Goal: Information Seeking & Learning: Find specific fact

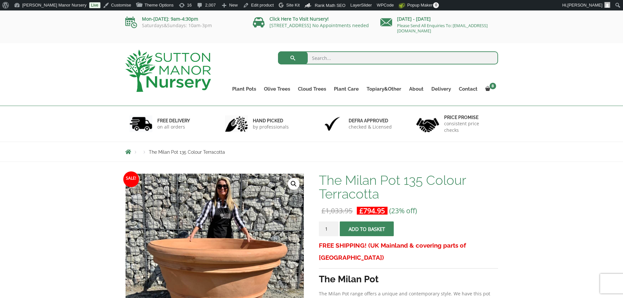
click at [333, 56] on input "search" at bounding box center [388, 57] width 220 height 13
type input "J514"
click at [278, 51] on button "submit" at bounding box center [293, 57] width 30 height 13
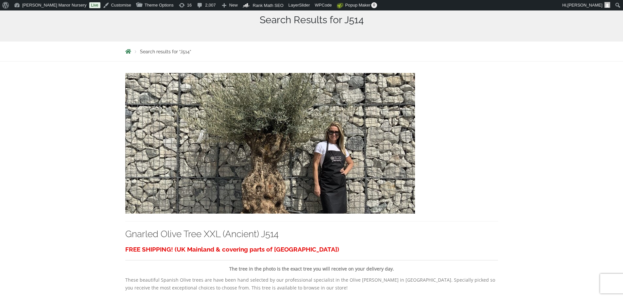
scroll to position [164, 0]
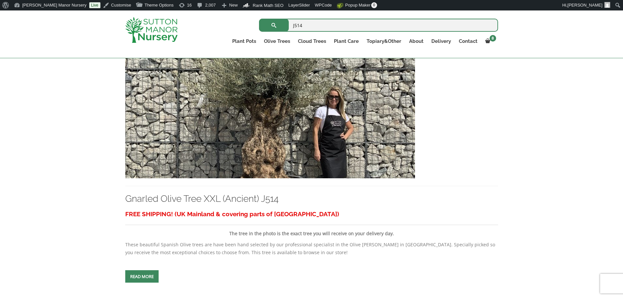
click at [348, 128] on img at bounding box center [270, 108] width 290 height 141
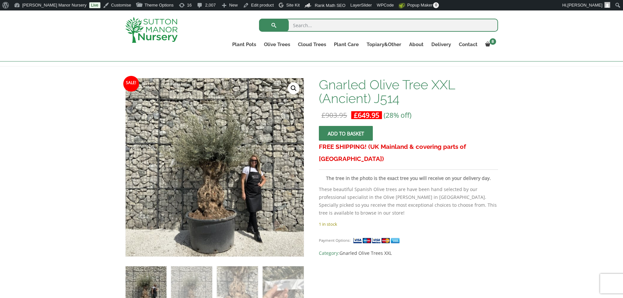
scroll to position [98, 0]
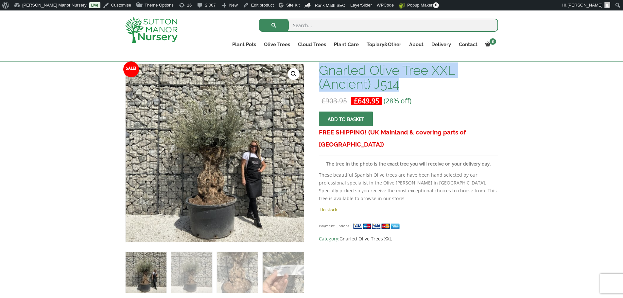
drag, startPoint x: 320, startPoint y: 70, endPoint x: 406, endPoint y: 83, distance: 86.8
click at [406, 83] on h1 "Gnarled Olive Tree XXL (Ancient) J514" at bounding box center [408, 76] width 179 height 27
copy h1 "Gnarled Olive Tree XXL (Ancient) J514"
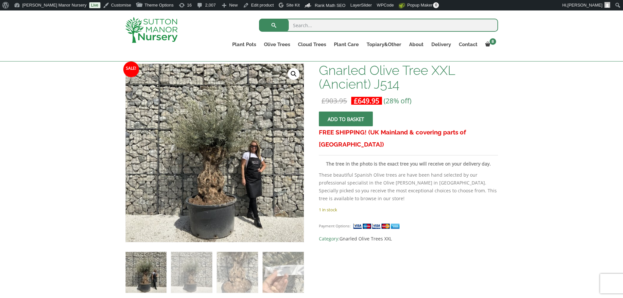
click at [311, 25] on input "search" at bounding box center [378, 25] width 239 height 13
type input "J499"
click at [259, 19] on button "submit" at bounding box center [274, 25] width 30 height 13
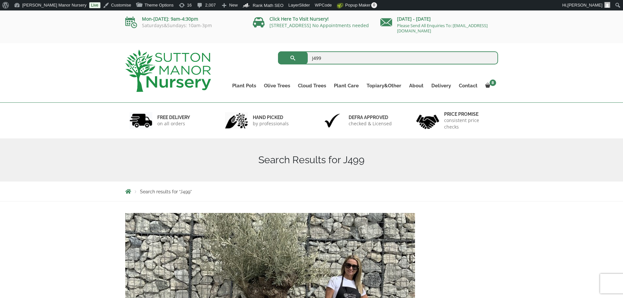
scroll to position [131, 0]
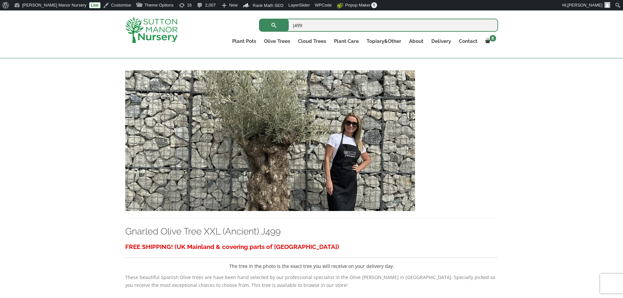
click at [313, 143] on img at bounding box center [270, 140] width 290 height 141
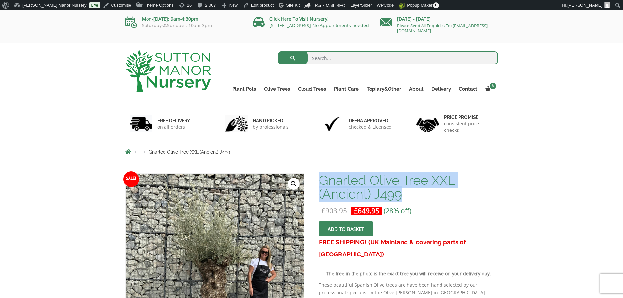
drag, startPoint x: 321, startPoint y: 181, endPoint x: 409, endPoint y: 195, distance: 90.0
click at [409, 195] on h1 "Gnarled Olive Tree XXL (Ancient) J499" at bounding box center [408, 186] width 179 height 27
copy h1 "Gnarled Olive Tree XXL (Ancient) J499"
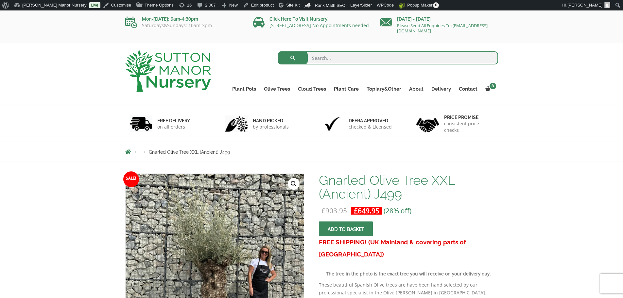
click at [332, 58] on input "search" at bounding box center [388, 57] width 220 height 13
type input "j384"
click at [278, 51] on button "submit" at bounding box center [293, 57] width 30 height 13
